Goal: Entertainment & Leisure: Consume media (video, audio)

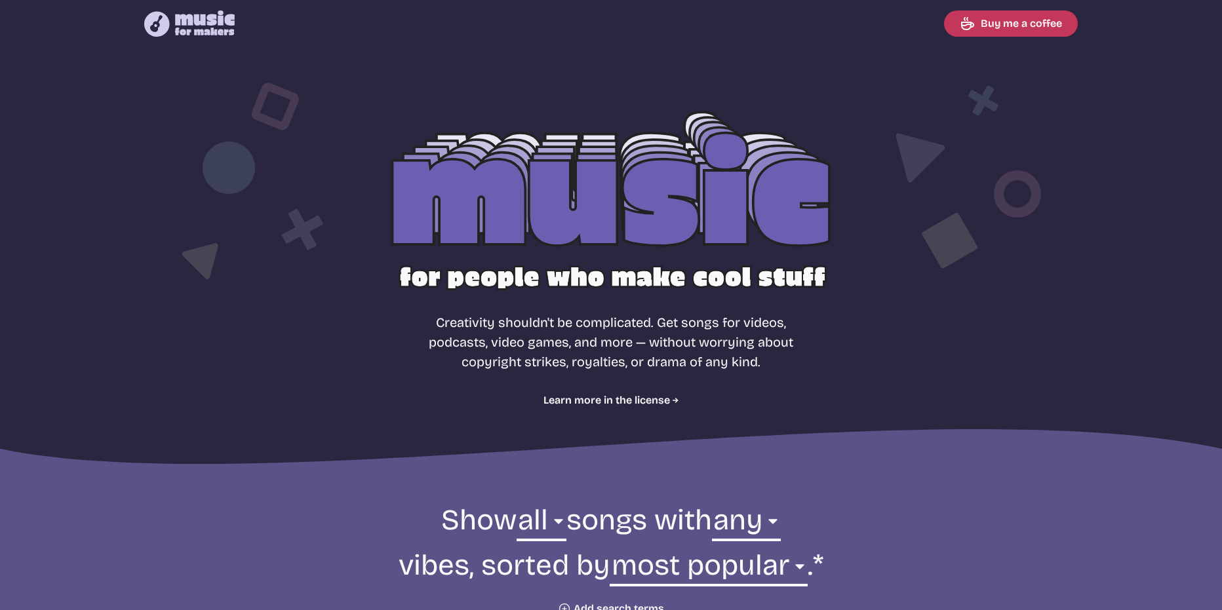
select select "most popular"
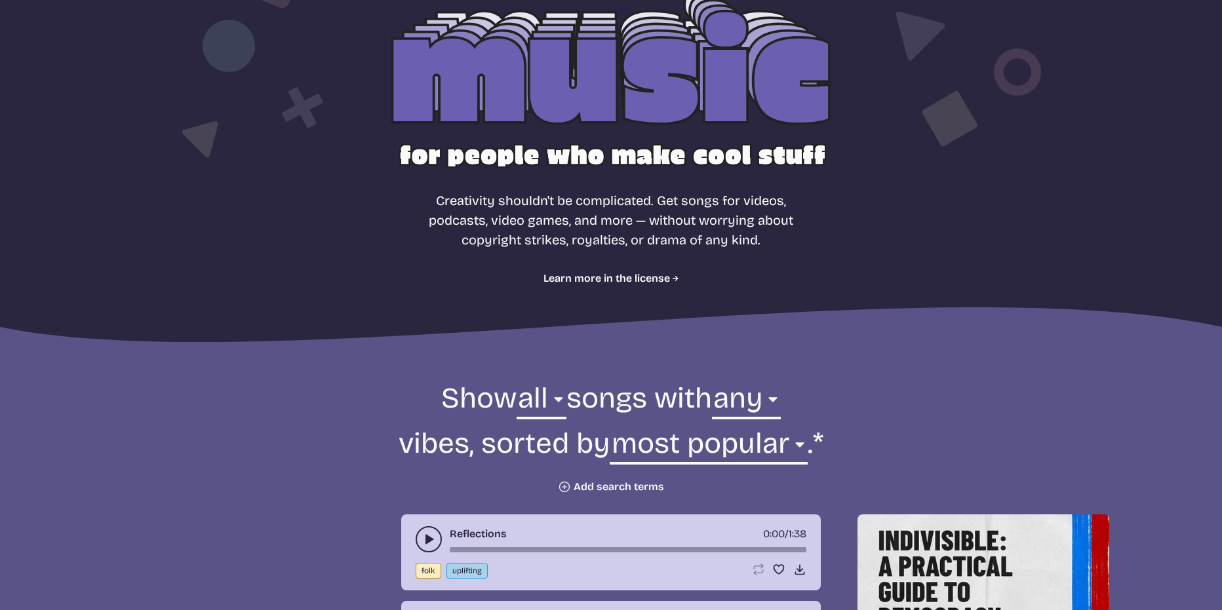
scroll to position [66, 0]
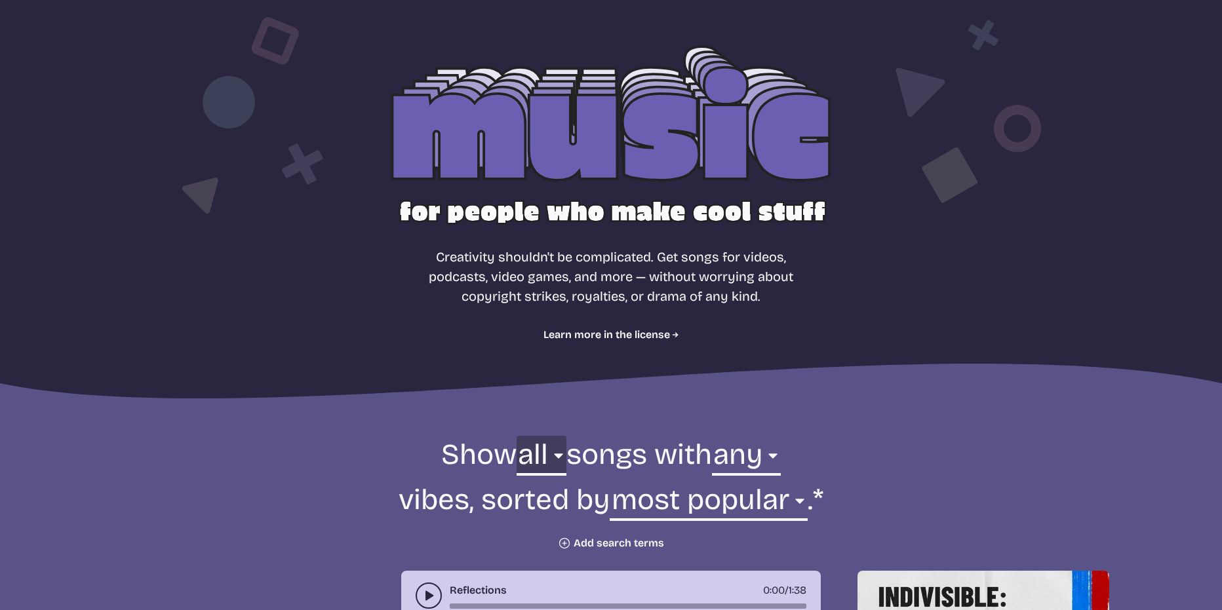
click at [538, 467] on select "all ambient cinematic electronic folk holiday jazz pop rock world" at bounding box center [542, 458] width 50 height 45
click at [538, 462] on select "all ambient cinematic electronic folk holiday jazz pop rock world" at bounding box center [542, 458] width 50 height 45
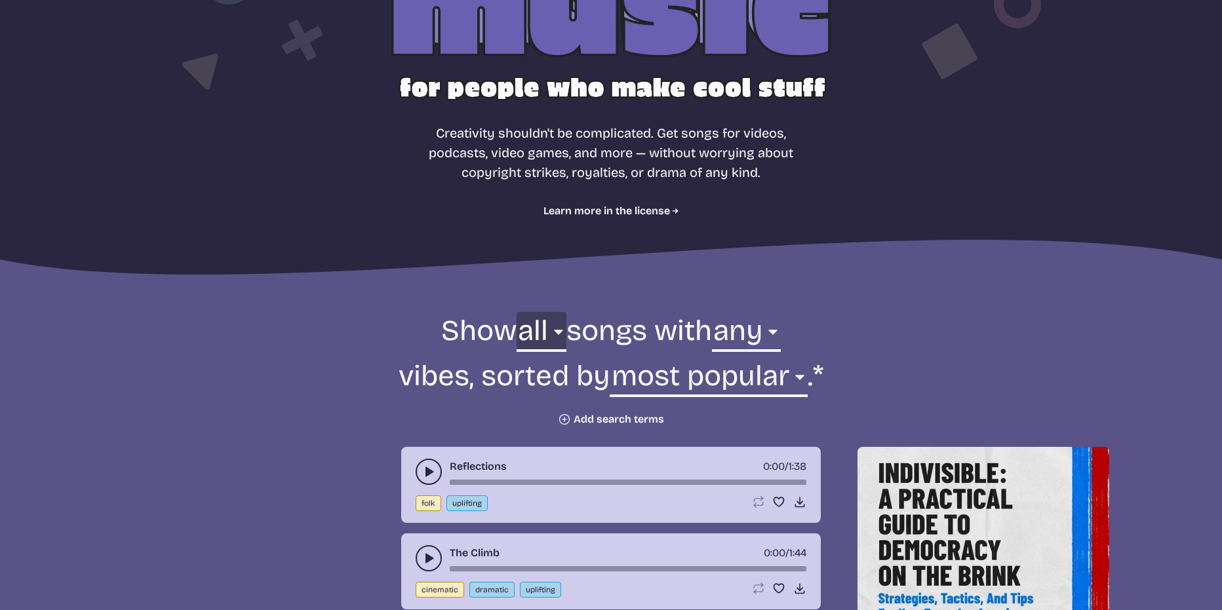
scroll to position [197, 0]
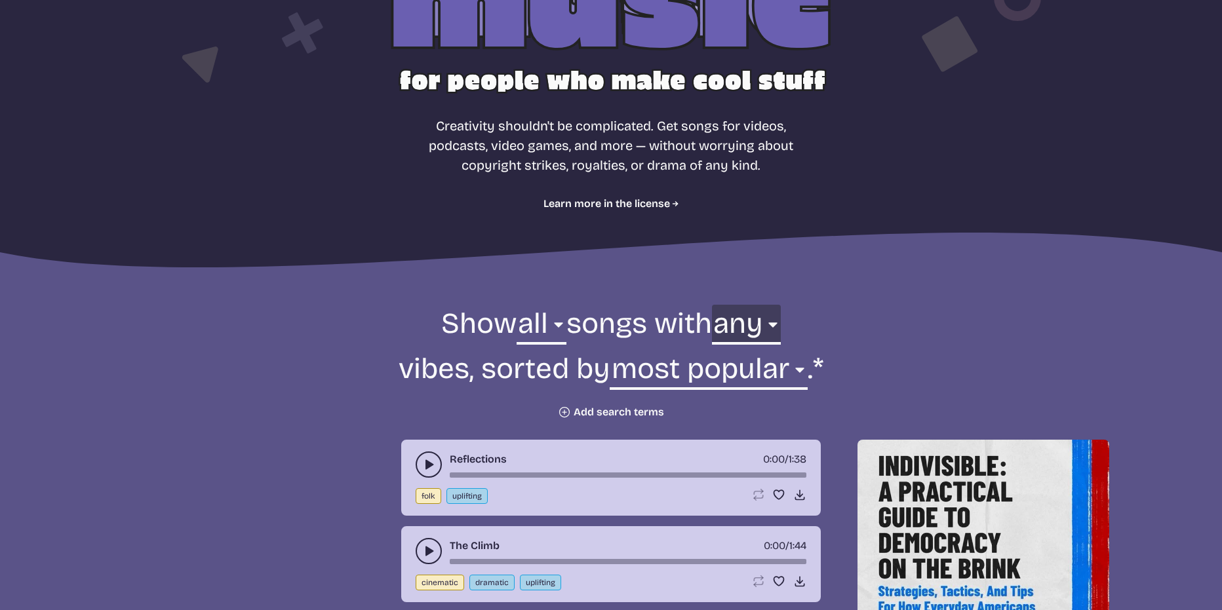
click at [770, 336] on select "any aggressive chill contemplative dark dramatic easygoing energizing happy ser…" at bounding box center [746, 327] width 69 height 45
click at [769, 334] on select "any aggressive chill contemplative dark dramatic easygoing energizing happy ser…" at bounding box center [746, 327] width 69 height 45
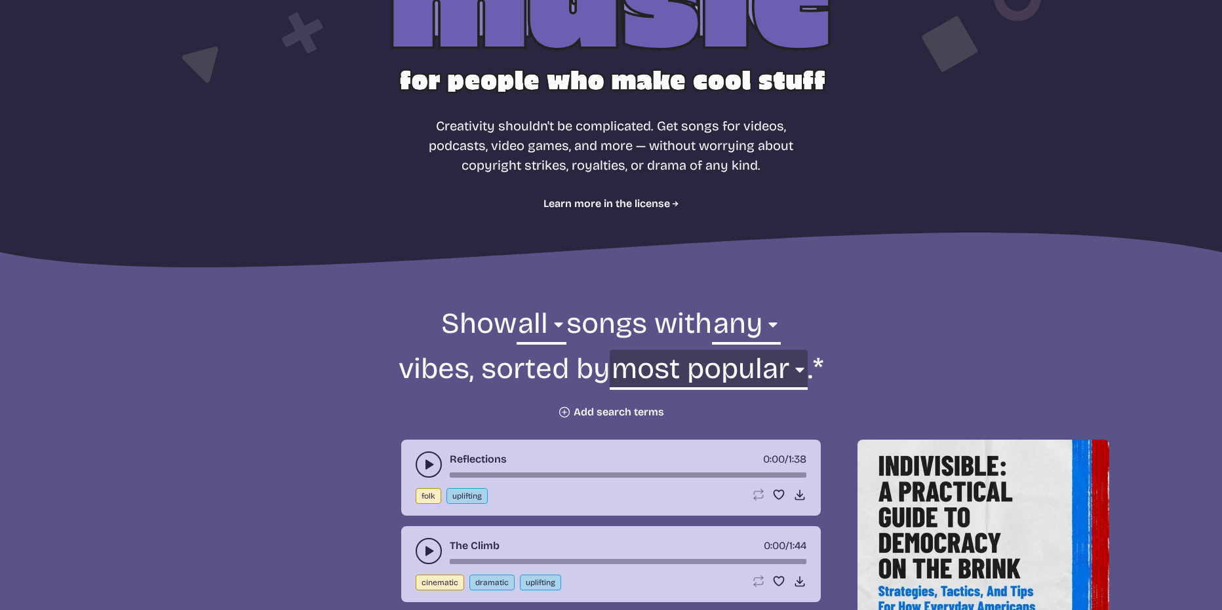
click at [729, 370] on select "newest oldest most popular least popular name" at bounding box center [708, 372] width 197 height 45
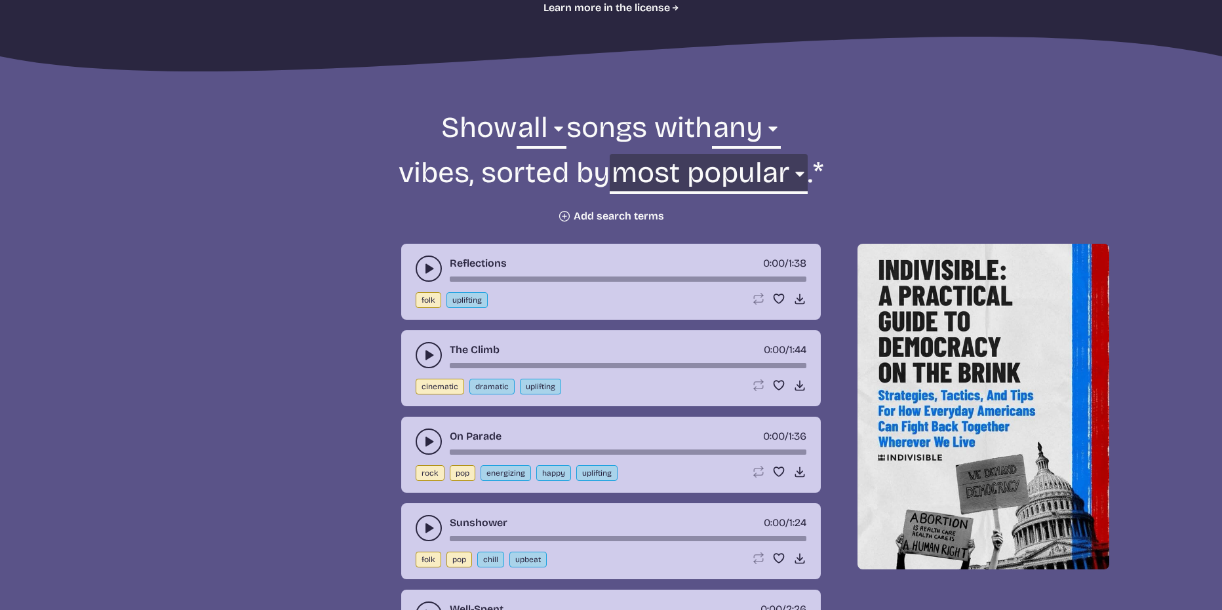
scroll to position [393, 0]
click at [561, 210] on icon "Plus icon" at bounding box center [564, 215] width 13 height 13
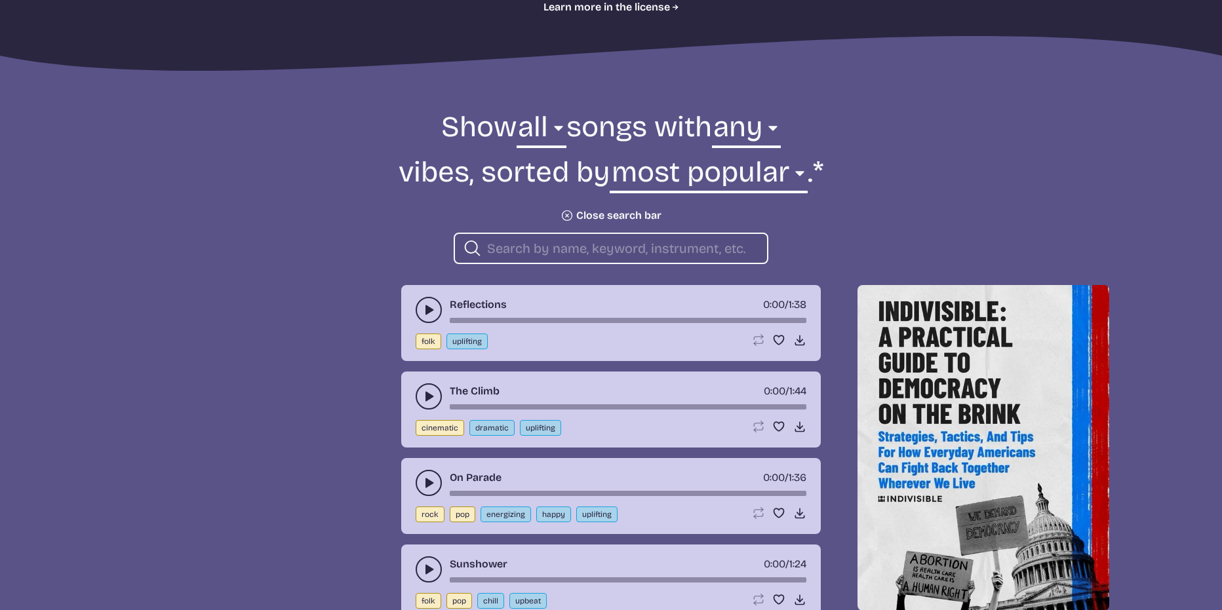
click at [557, 243] on input "search" at bounding box center [622, 248] width 270 height 17
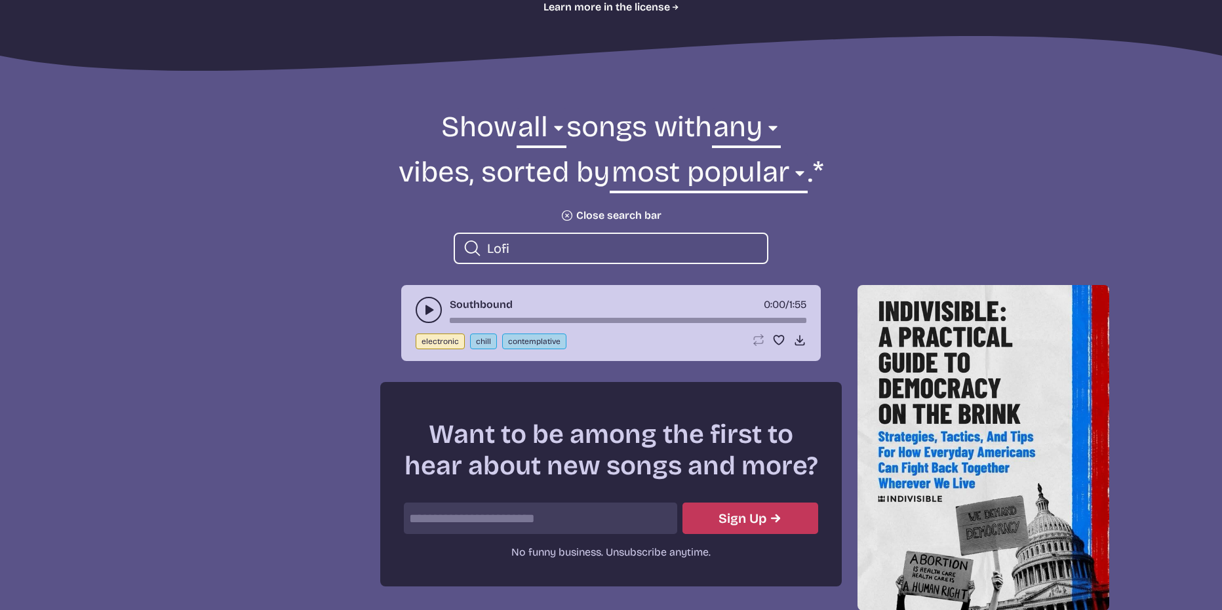
type input "Lofi"
click at [428, 313] on use "play-pause toggle" at bounding box center [428, 310] width 13 height 13
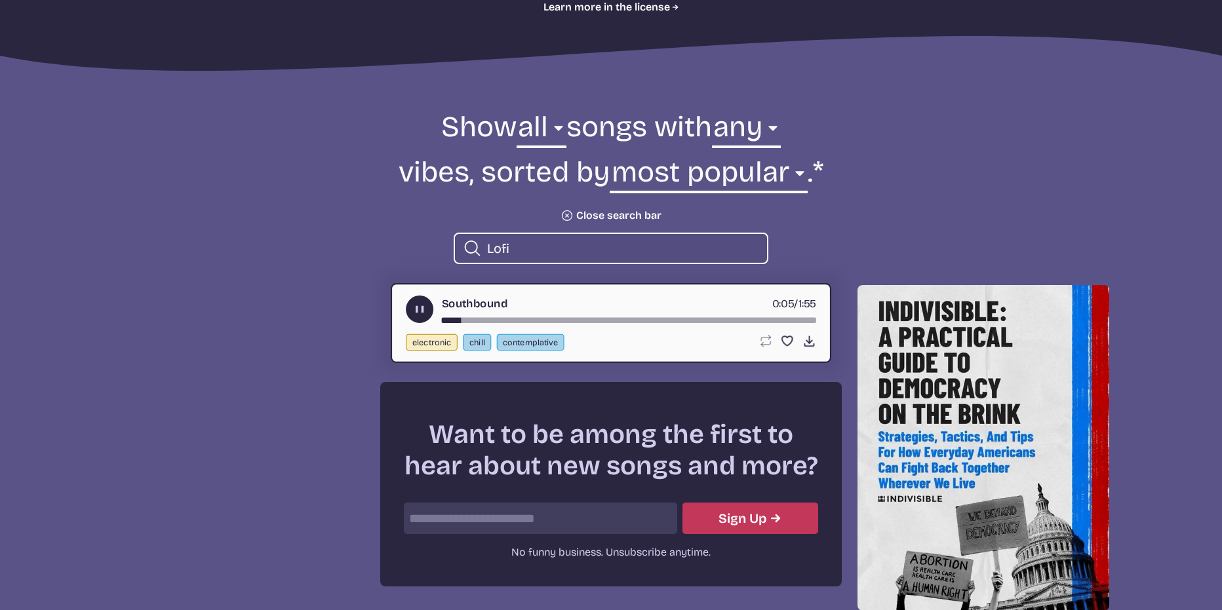
click at [425, 311] on icon "play-pause toggle" at bounding box center [420, 310] width 14 height 14
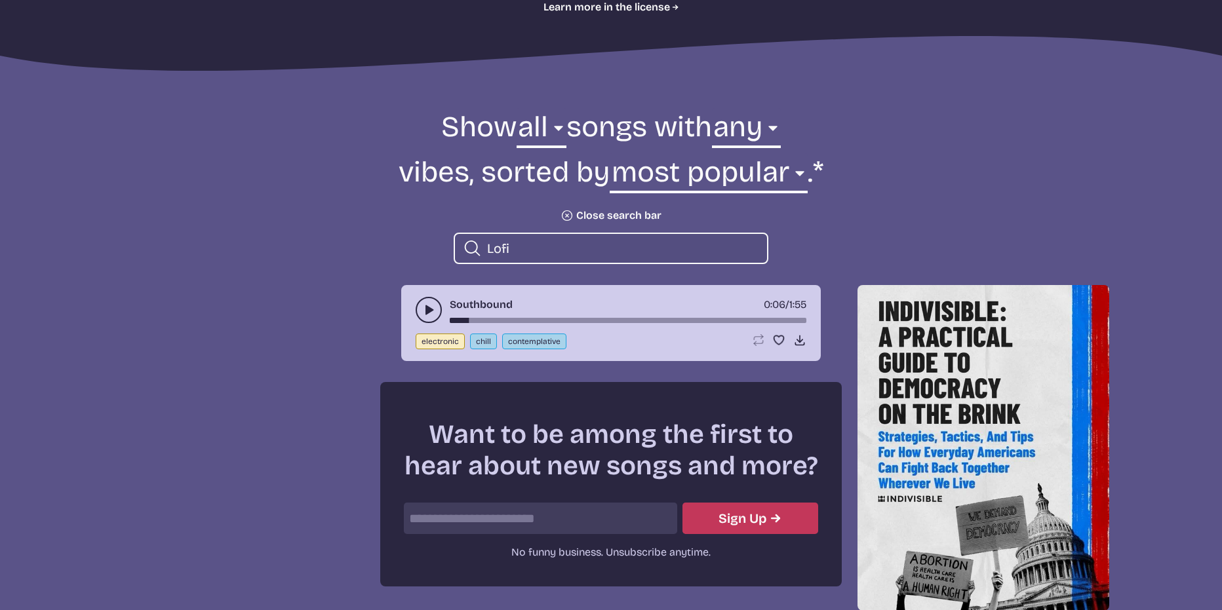
click at [729, 250] on input "Lofi" at bounding box center [622, 248] width 270 height 17
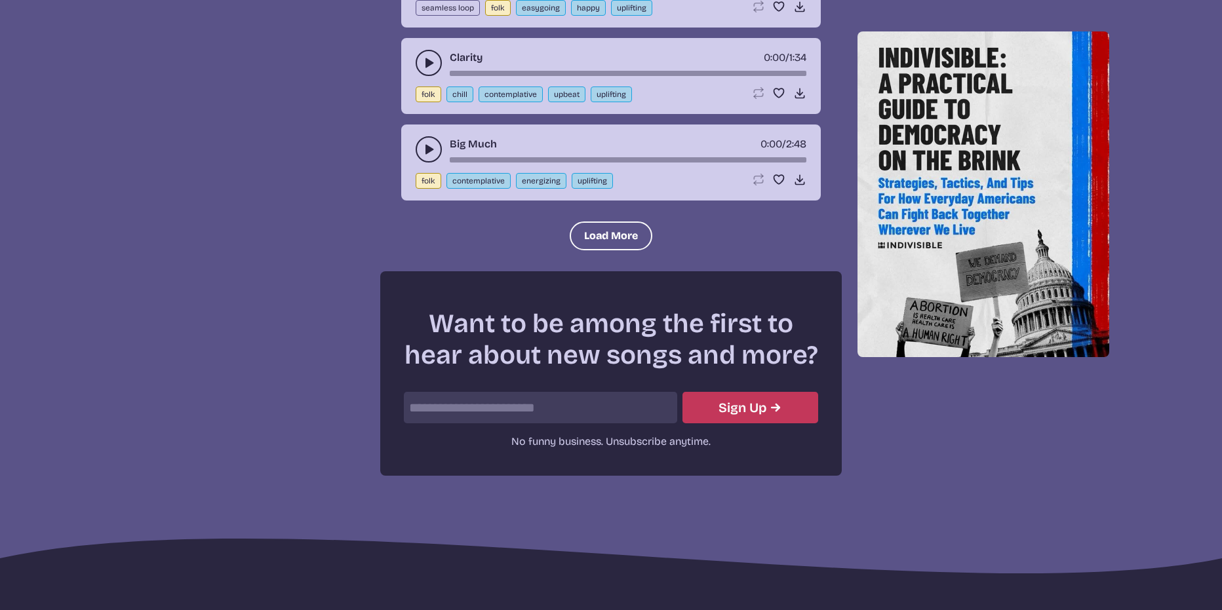
scroll to position [1585, 0]
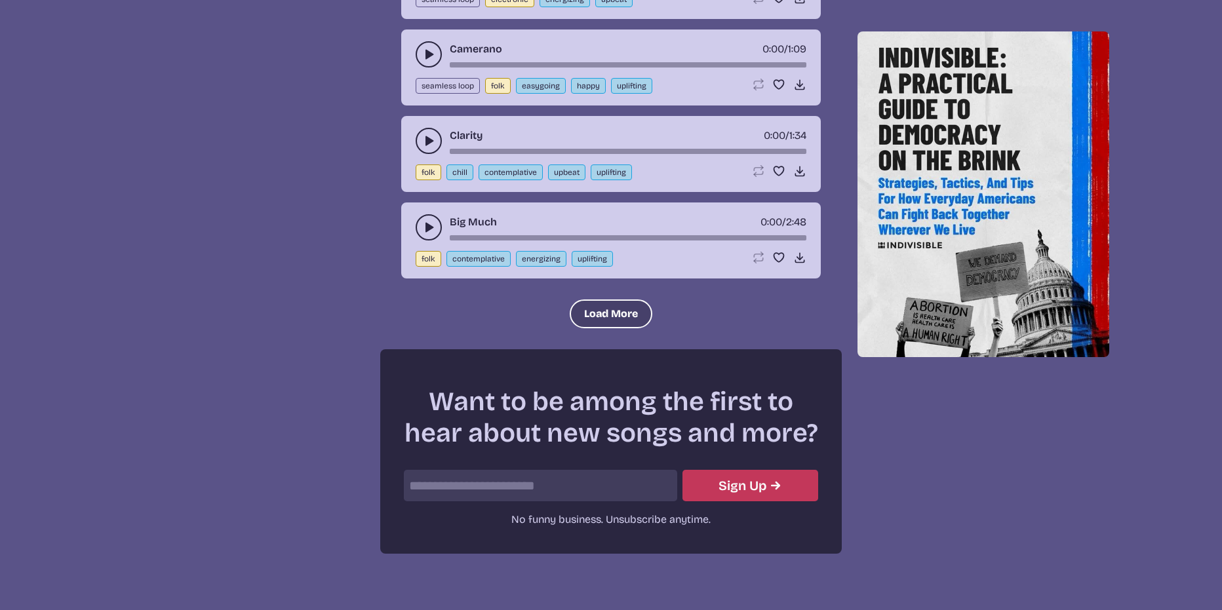
click at [586, 314] on button "Load More" at bounding box center [611, 314] width 83 height 29
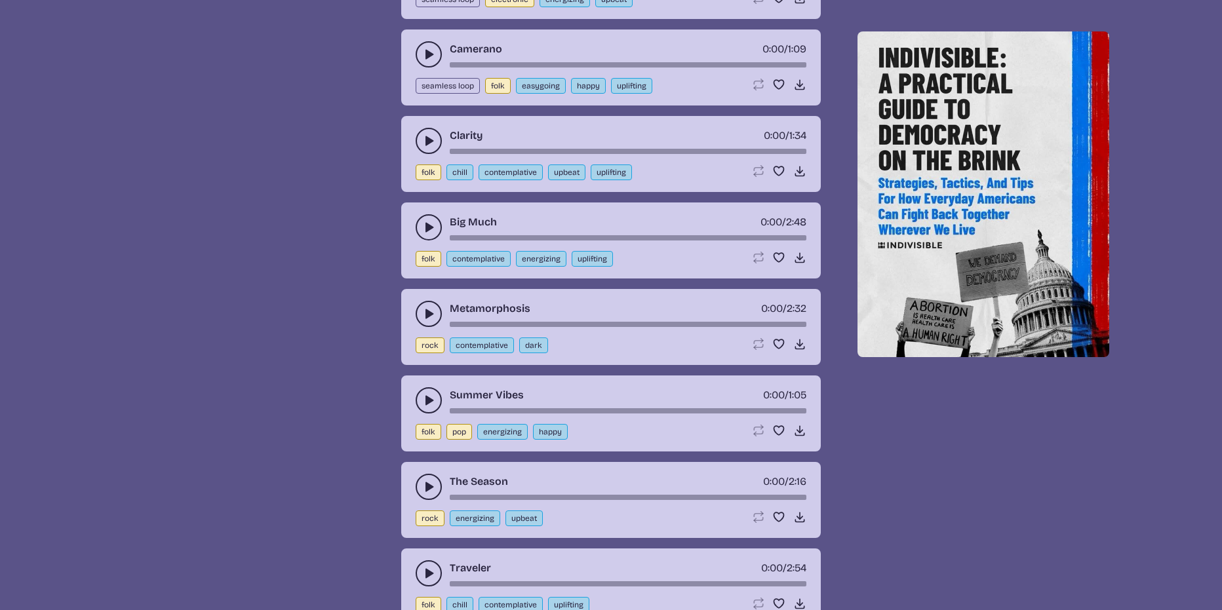
click at [437, 232] on button "play-pause toggle" at bounding box center [429, 227] width 26 height 26
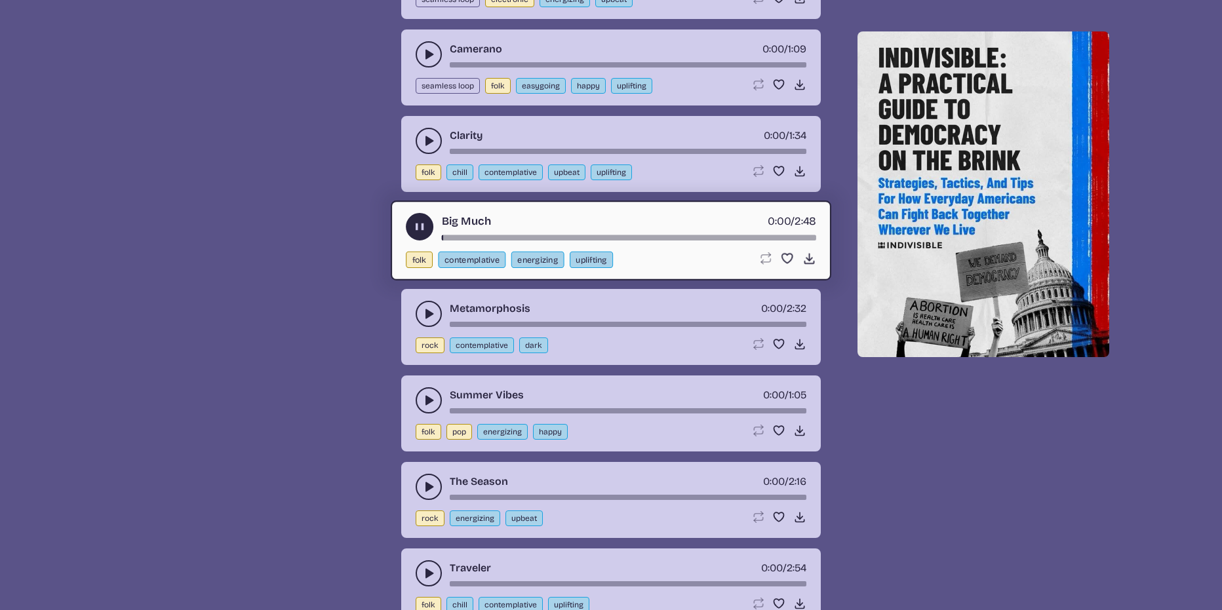
click at [424, 229] on use "play-pause toggle" at bounding box center [420, 227] width 14 height 14
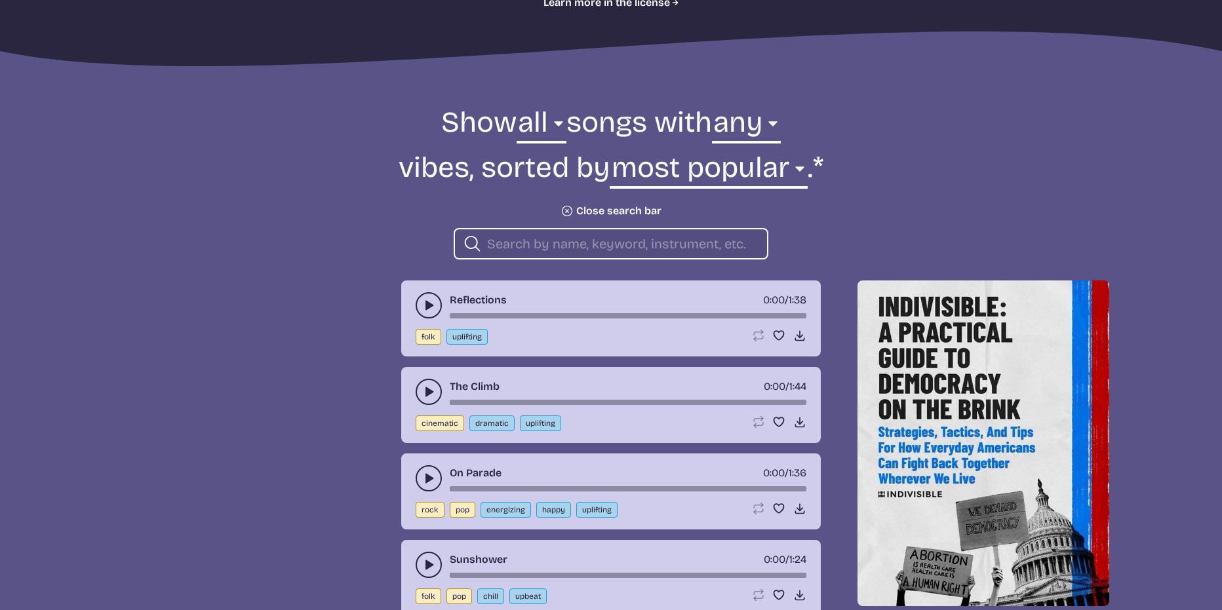
scroll to position [208, 0]
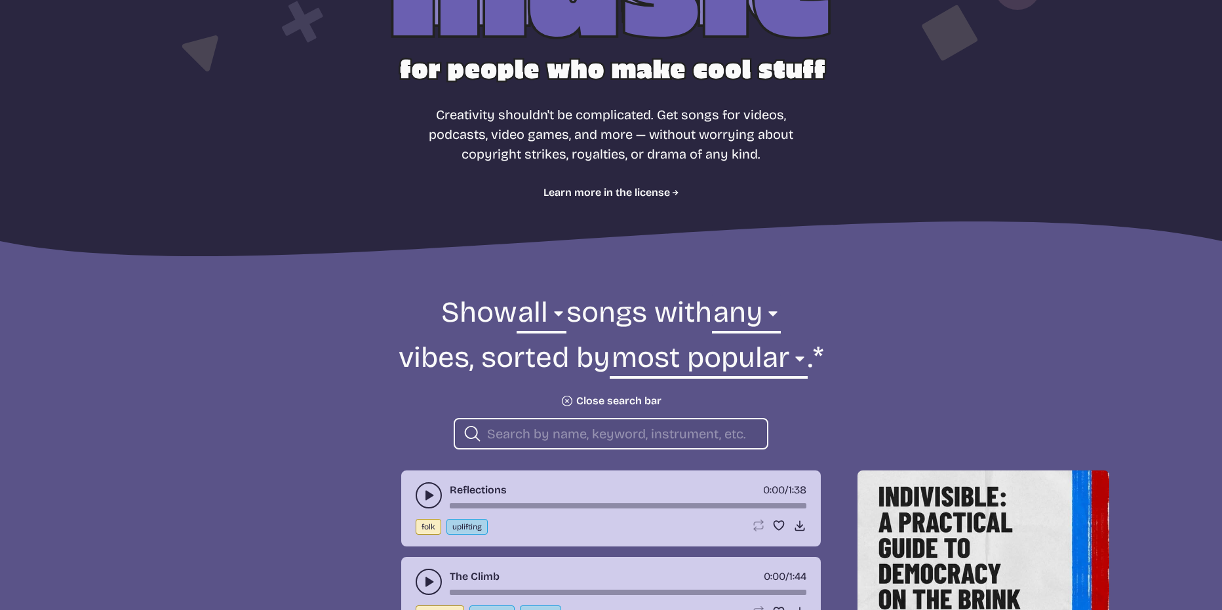
click at [610, 395] on button "Plus icon Close search bar" at bounding box center [611, 401] width 101 height 13
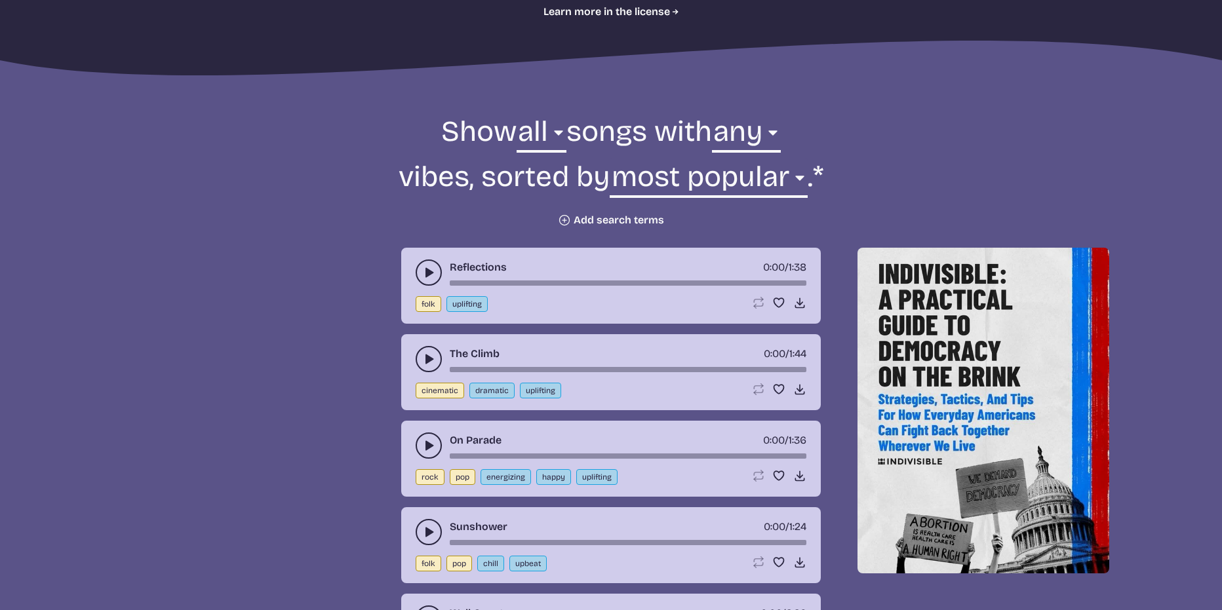
scroll to position [142, 0]
